Goal: Transaction & Acquisition: Purchase product/service

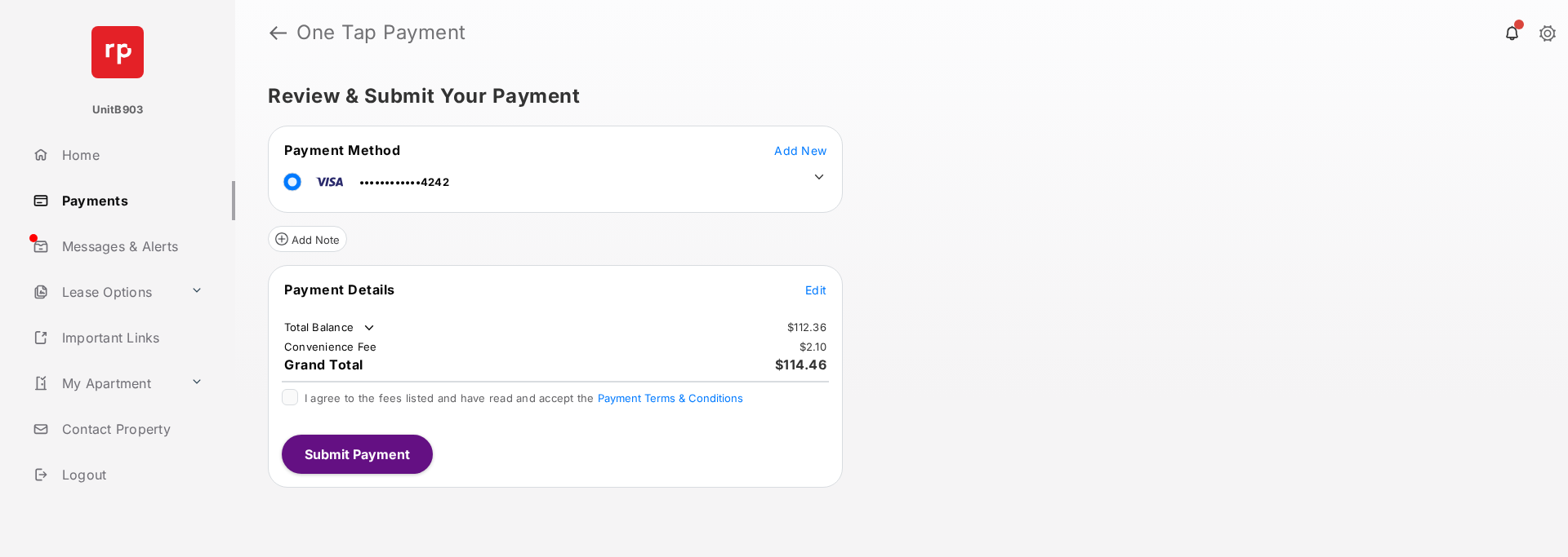
click at [819, 294] on span "Edit" at bounding box center [815, 290] width 22 height 14
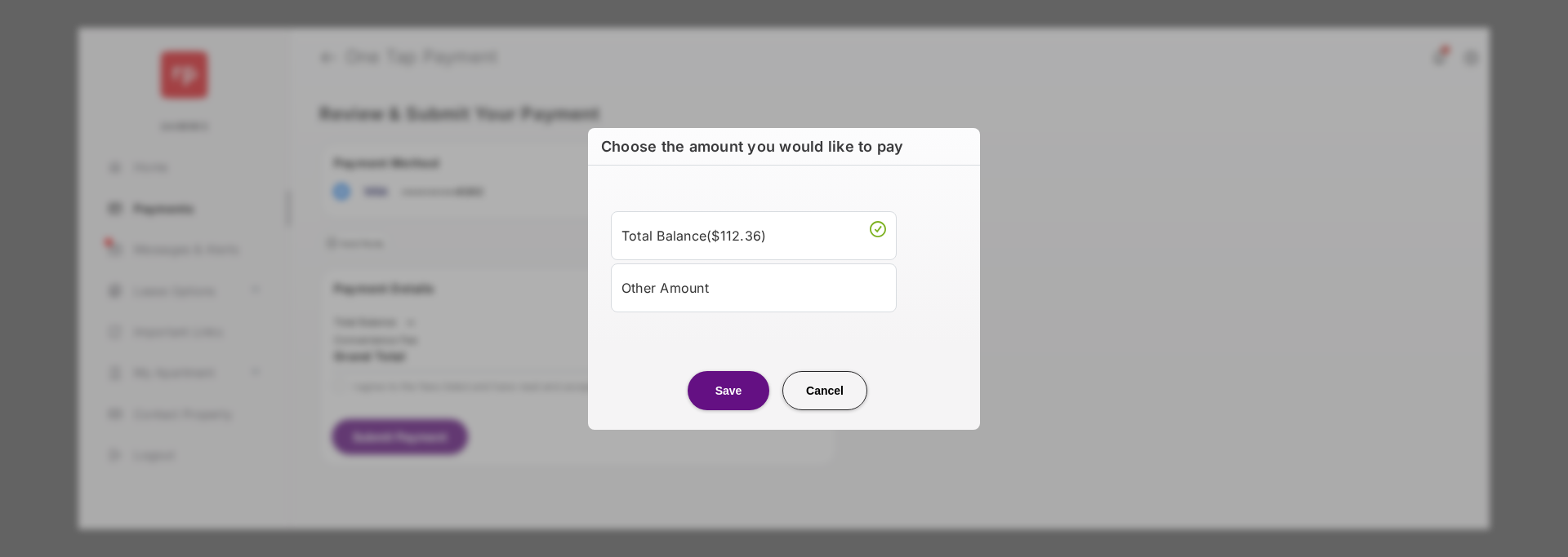
click at [729, 290] on div "Other Amount" at bounding box center [753, 288] width 265 height 28
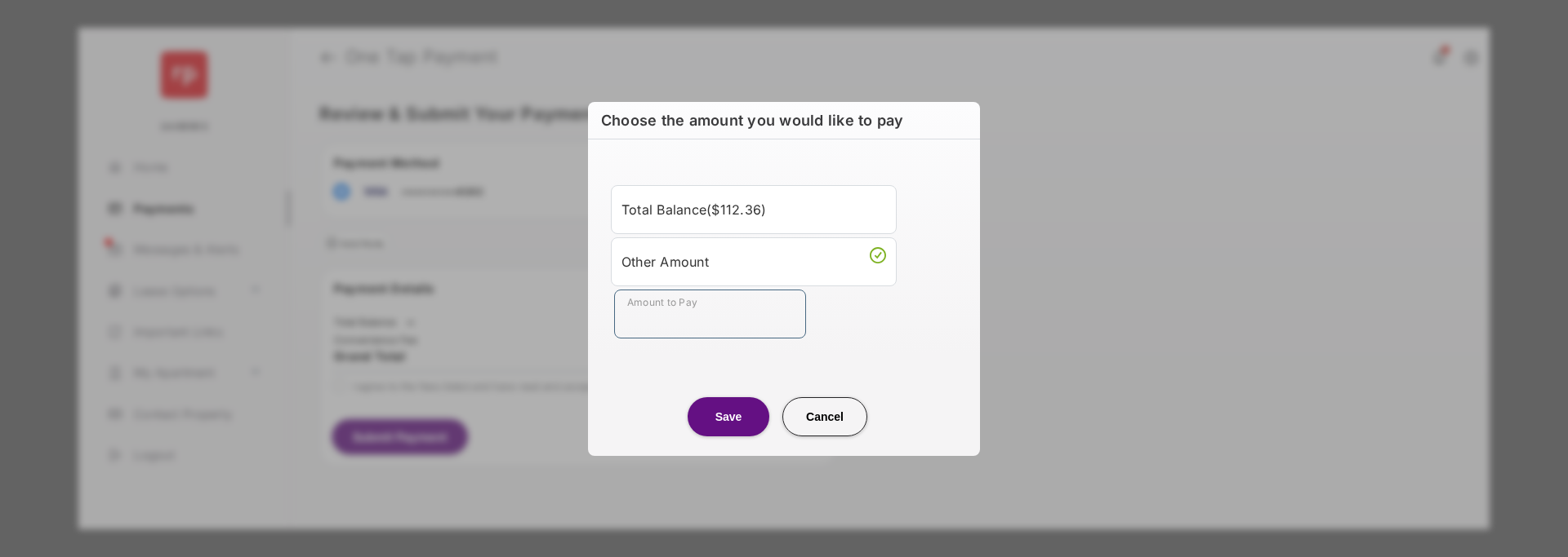
click at [699, 313] on input "Amount to Pay" at bounding box center [710, 314] width 192 height 49
type input "***"
click at [834, 330] on div "Amount to Pay ***" at bounding box center [787, 314] width 346 height 49
click at [723, 427] on button "Save" at bounding box center [728, 417] width 82 height 40
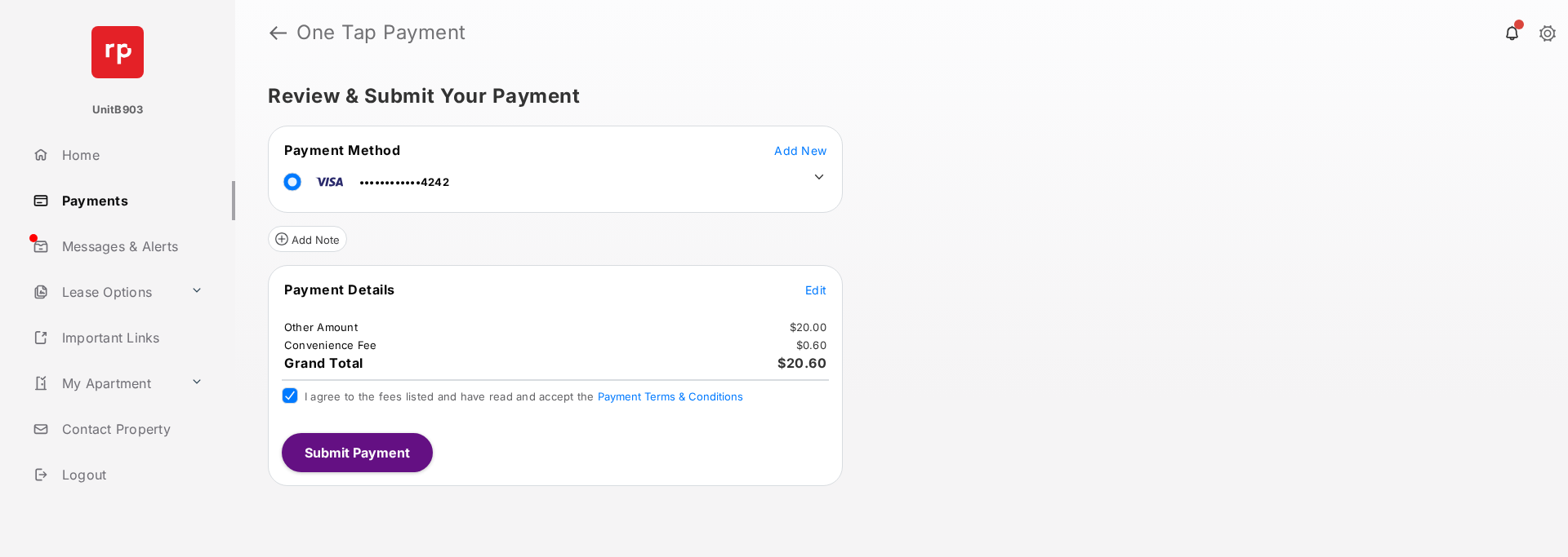
click at [371, 454] on button "Submit Payment" at bounding box center [357, 453] width 151 height 40
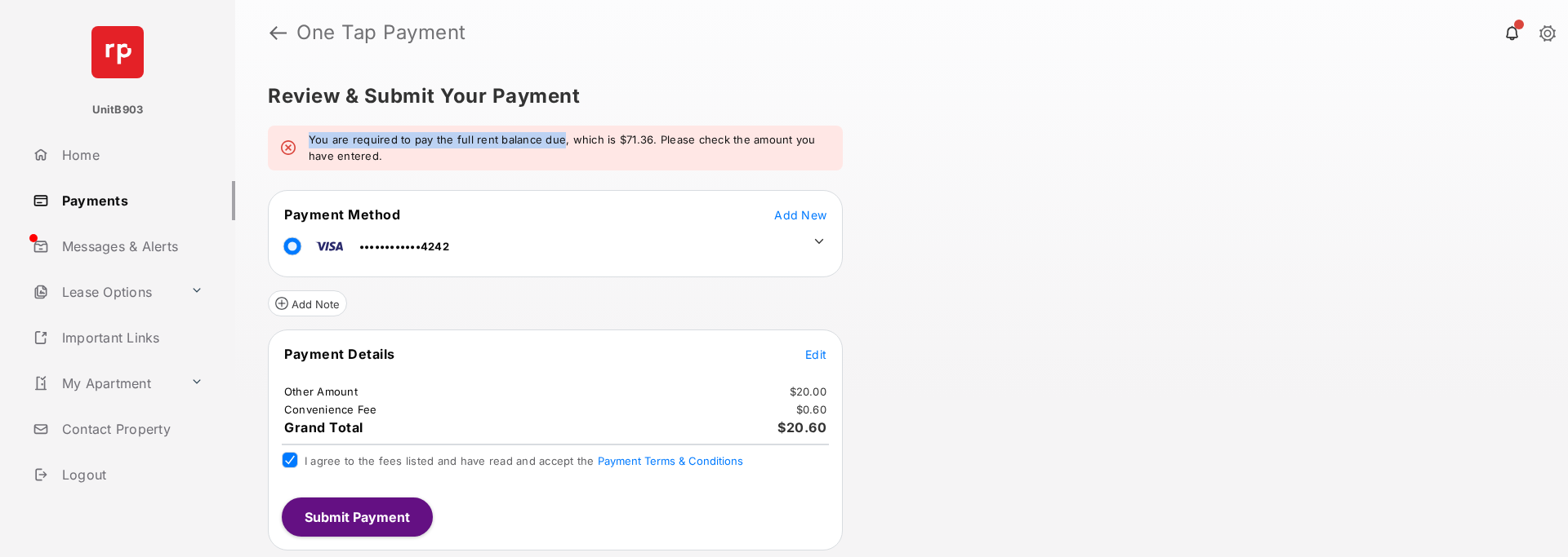
drag, startPoint x: 311, startPoint y: 141, endPoint x: 556, endPoint y: 137, distance: 245.0
click at [556, 137] on em "You are required to pay the full rent balance due, which is $71.36. Please chec…" at bounding box center [569, 148] width 521 height 32
copy em "You are required to pay the full rent balance due"
click at [379, 523] on button "Submit Payment" at bounding box center [357, 517] width 151 height 40
click at [374, 517] on button "Submit Payment" at bounding box center [357, 517] width 151 height 40
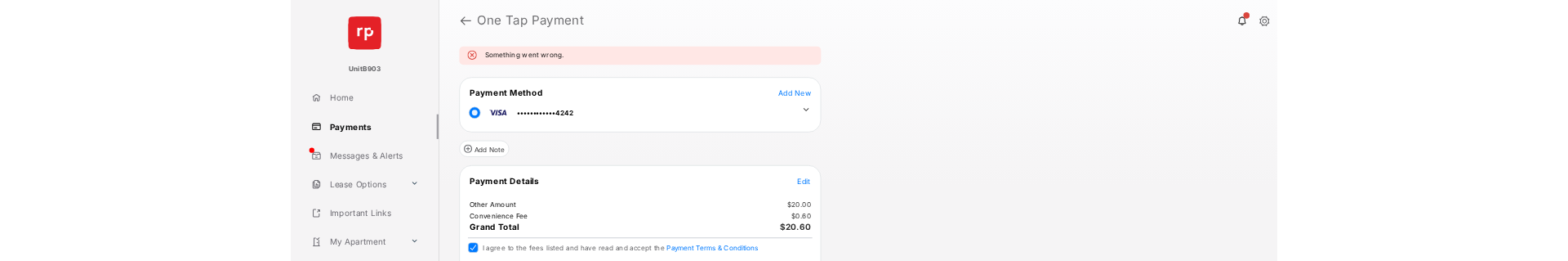
scroll to position [123, 0]
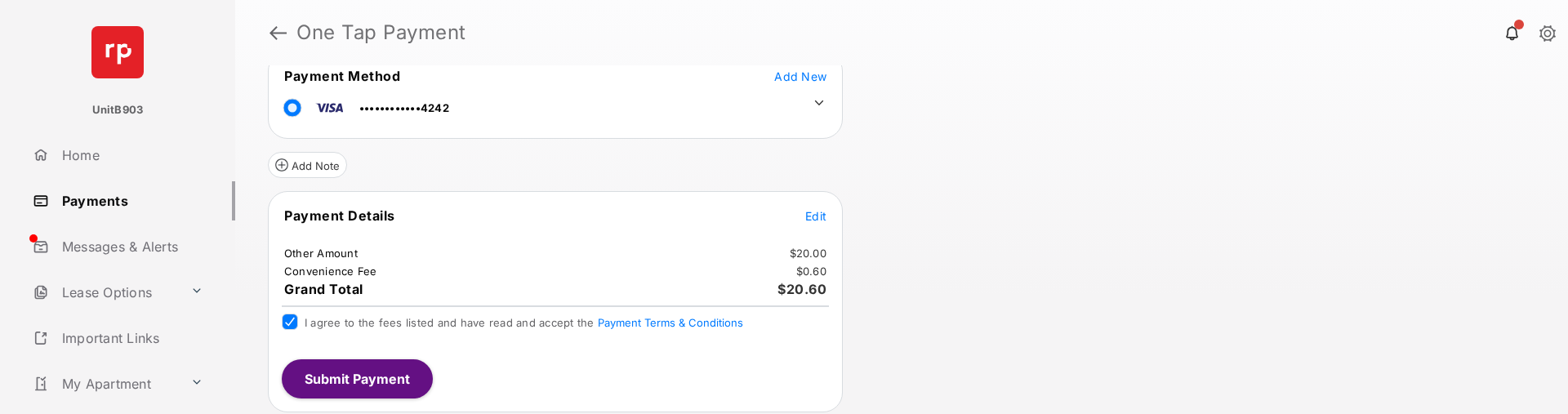
click at [362, 379] on button "Submit Payment" at bounding box center [357, 380] width 151 height 40
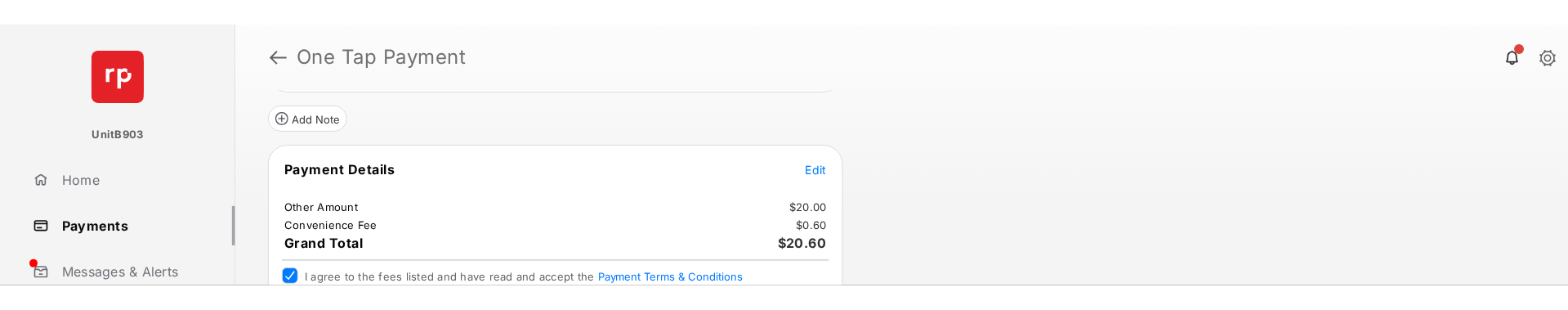
scroll to position [277, 0]
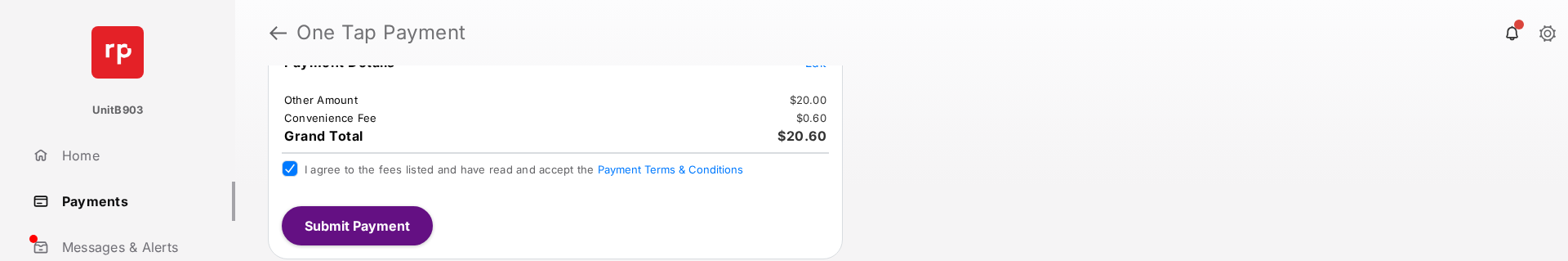
click at [347, 233] on button "Submit Payment" at bounding box center [357, 226] width 151 height 40
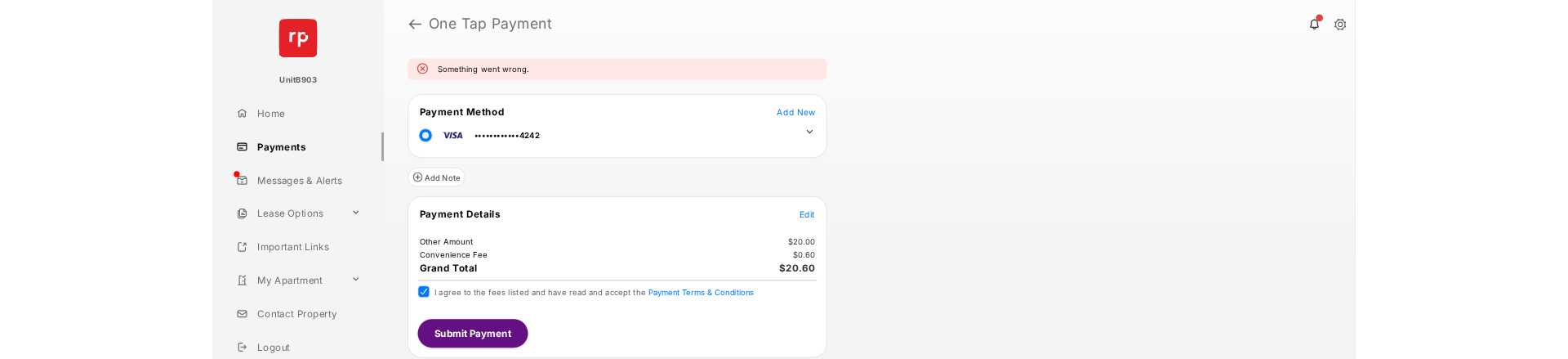
scroll to position [179, 0]
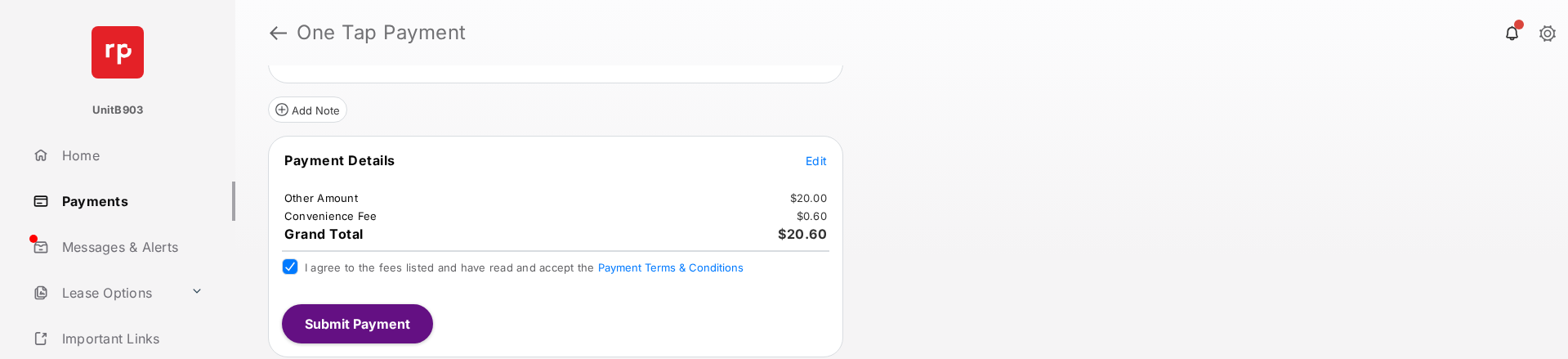
click at [374, 331] on button "Submit Payment" at bounding box center [357, 324] width 151 height 40
click at [355, 336] on button "Submit Payment" at bounding box center [357, 324] width 151 height 40
click at [381, 327] on button "Submit Payment" at bounding box center [357, 324] width 151 height 40
click at [361, 323] on button "Submit Payment" at bounding box center [357, 324] width 151 height 40
click at [393, 337] on button "Submit Payment" at bounding box center [357, 324] width 151 height 40
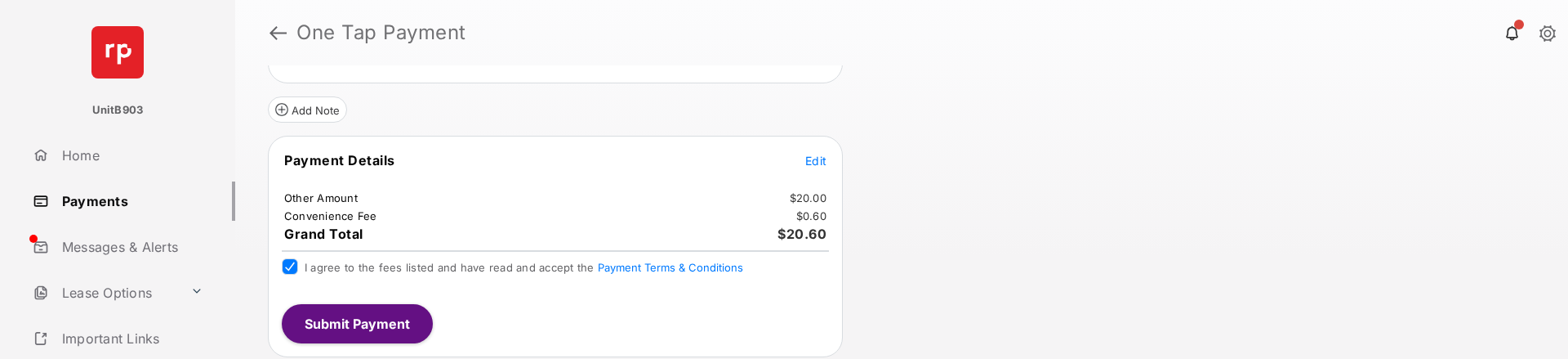
click at [359, 325] on button "Submit Payment" at bounding box center [357, 324] width 151 height 40
click at [390, 327] on button "Submit Payment" at bounding box center [357, 324] width 151 height 40
click at [363, 316] on button "Submit Payment" at bounding box center [357, 324] width 151 height 40
